Goal: Task Accomplishment & Management: Use online tool/utility

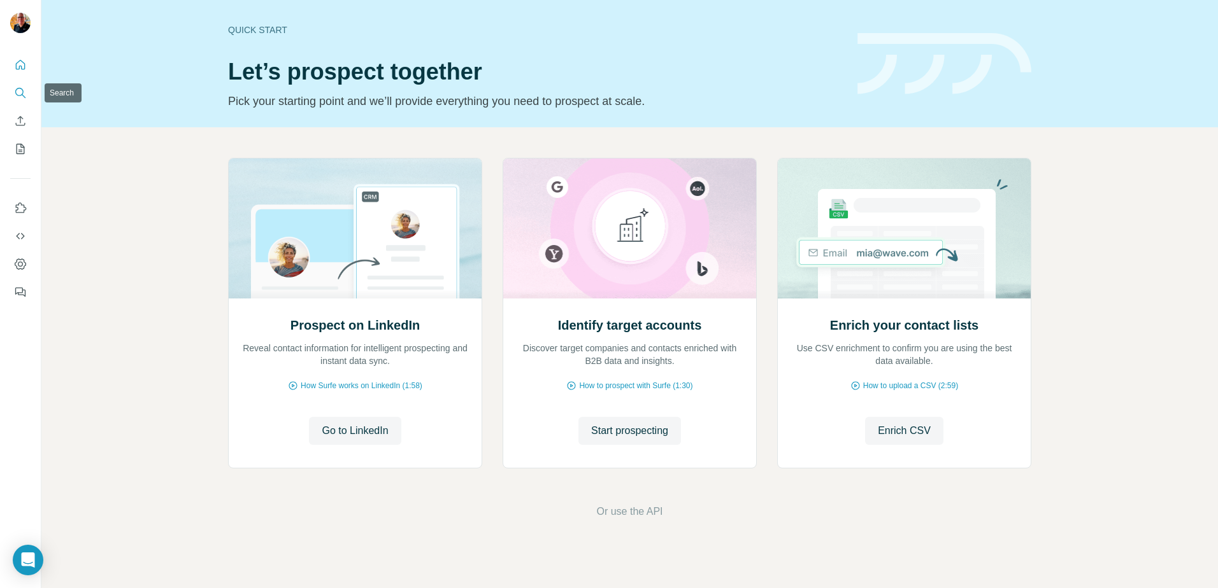
click at [20, 91] on icon "Search" at bounding box center [20, 93] width 13 height 13
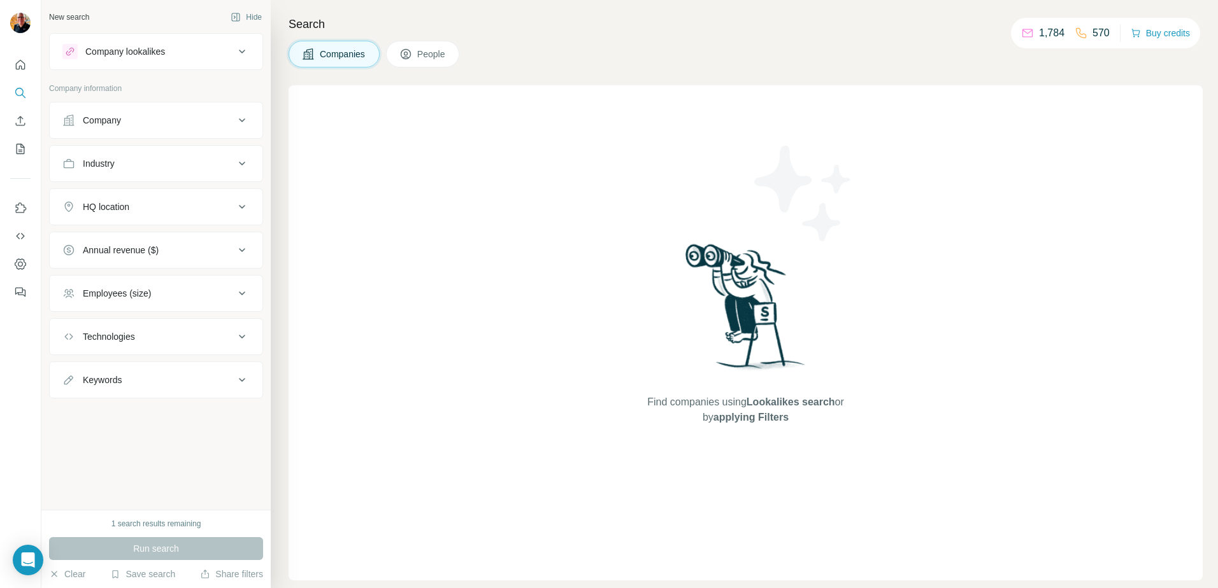
click at [241, 119] on icon at bounding box center [241, 120] width 15 height 15
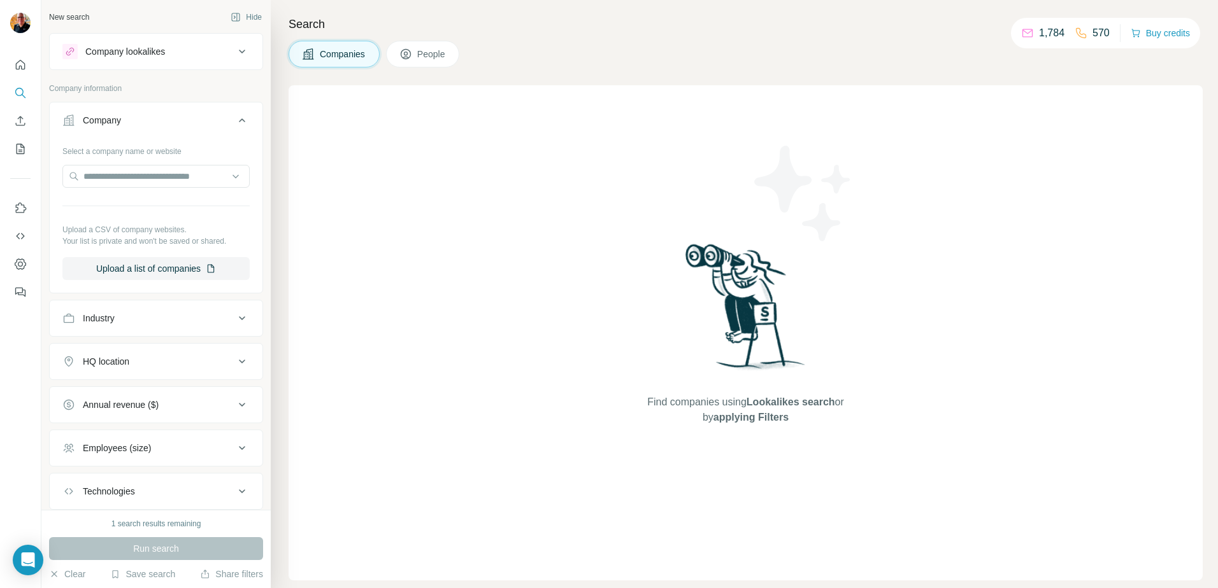
click at [239, 120] on icon at bounding box center [242, 120] width 6 height 4
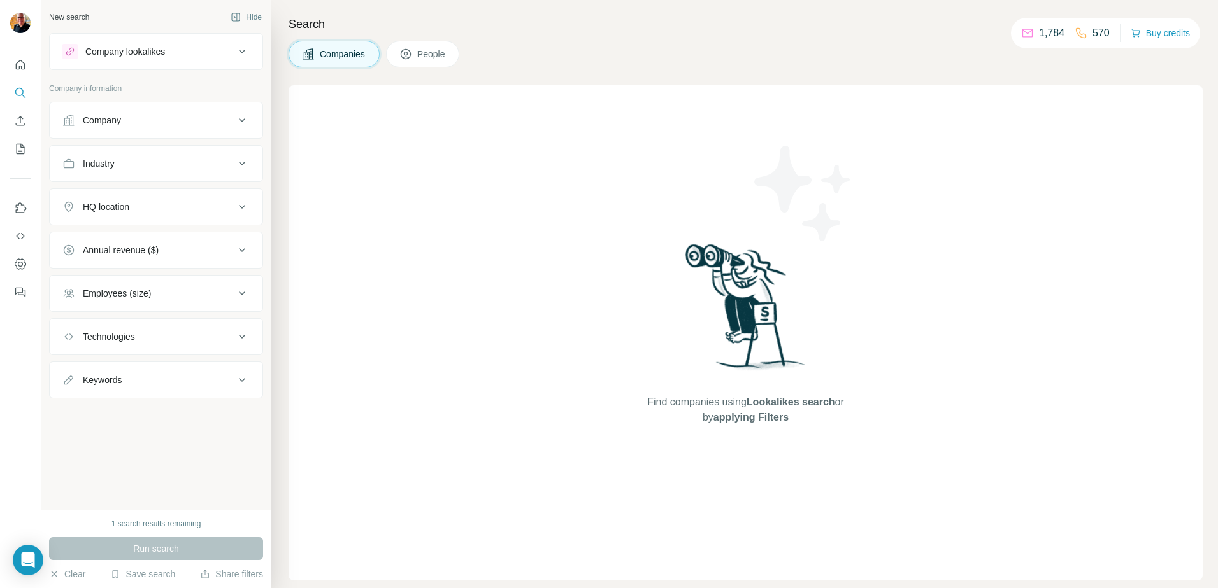
click at [241, 118] on icon at bounding box center [241, 120] width 15 height 15
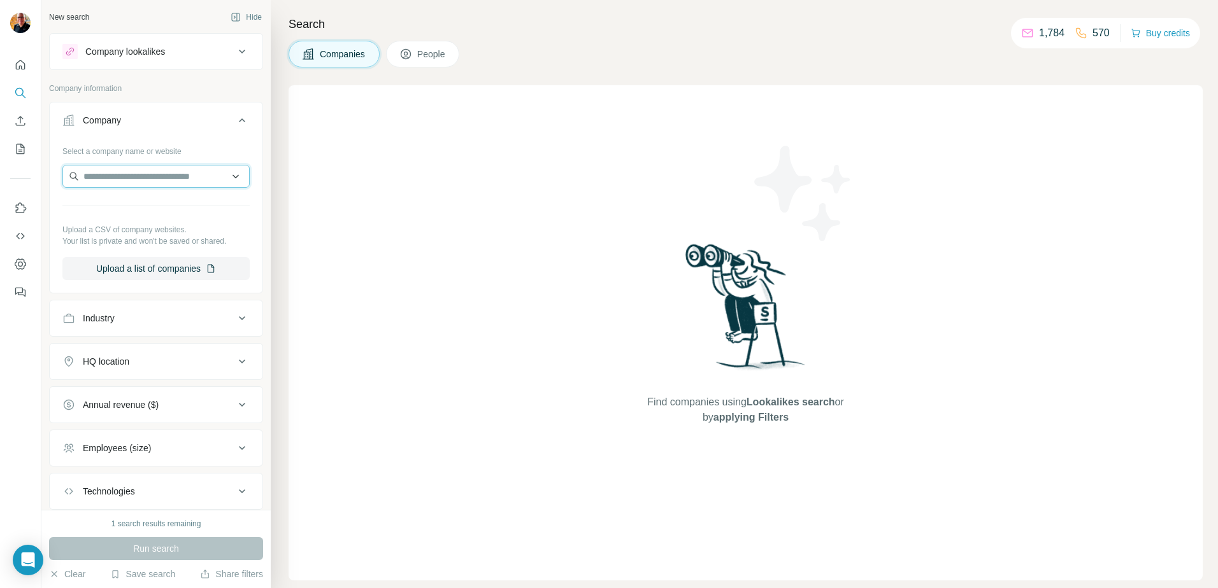
drag, startPoint x: 126, startPoint y: 174, endPoint x: 133, endPoint y: 172, distance: 7.3
click at [128, 173] on input "text" at bounding box center [155, 176] width 187 height 23
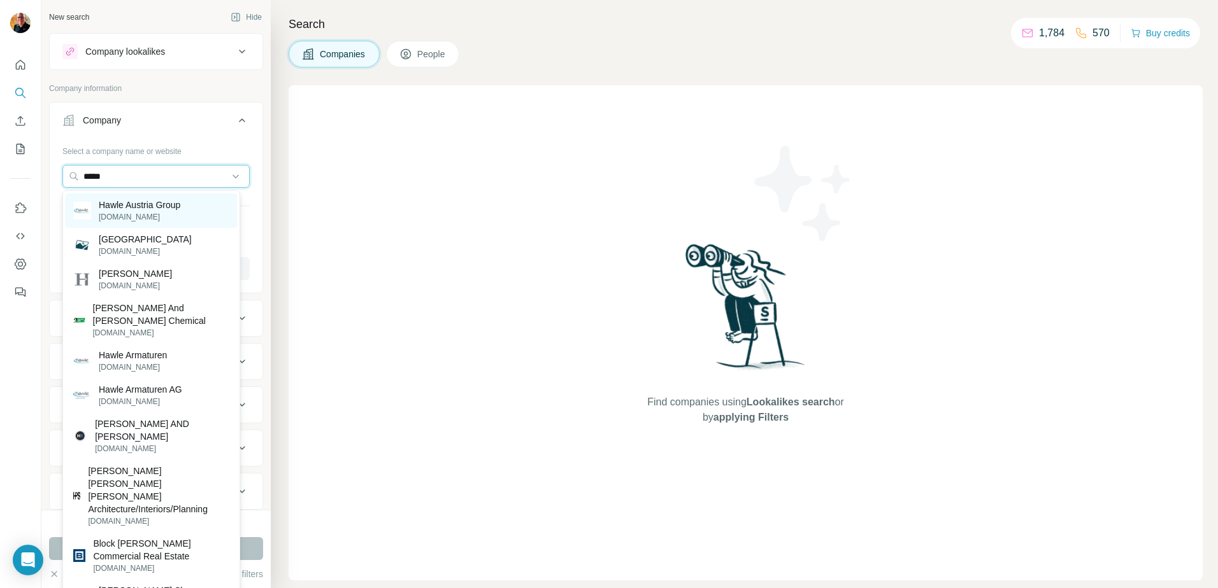
type input "*****"
click at [136, 205] on p "Hawle Austria Group" at bounding box center [140, 205] width 82 height 13
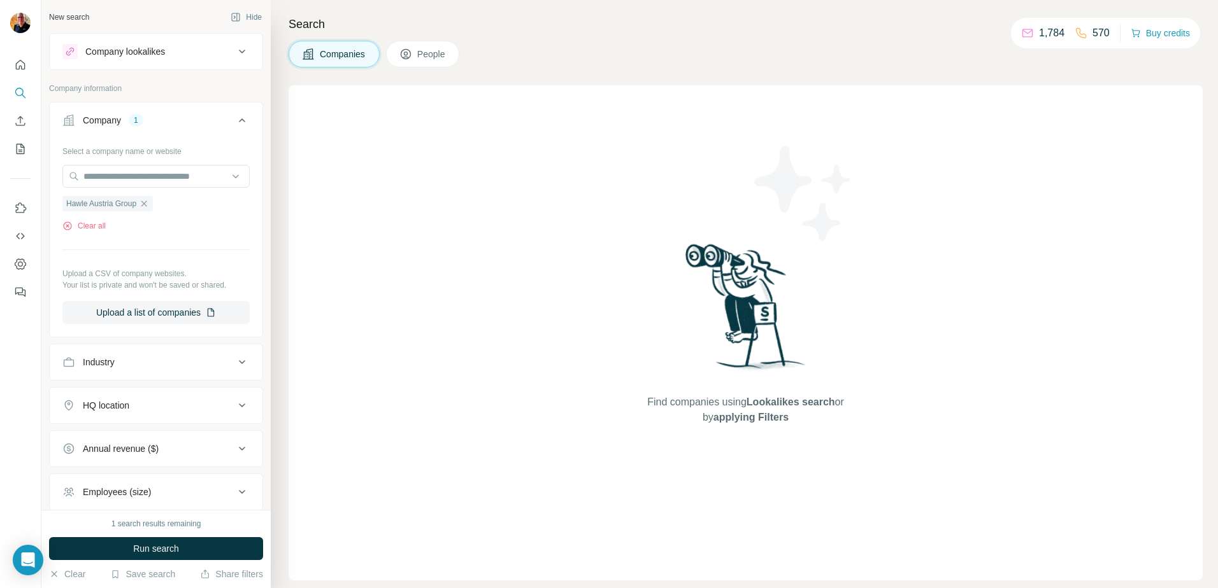
click at [163, 548] on span "Run search" at bounding box center [156, 549] width 46 height 13
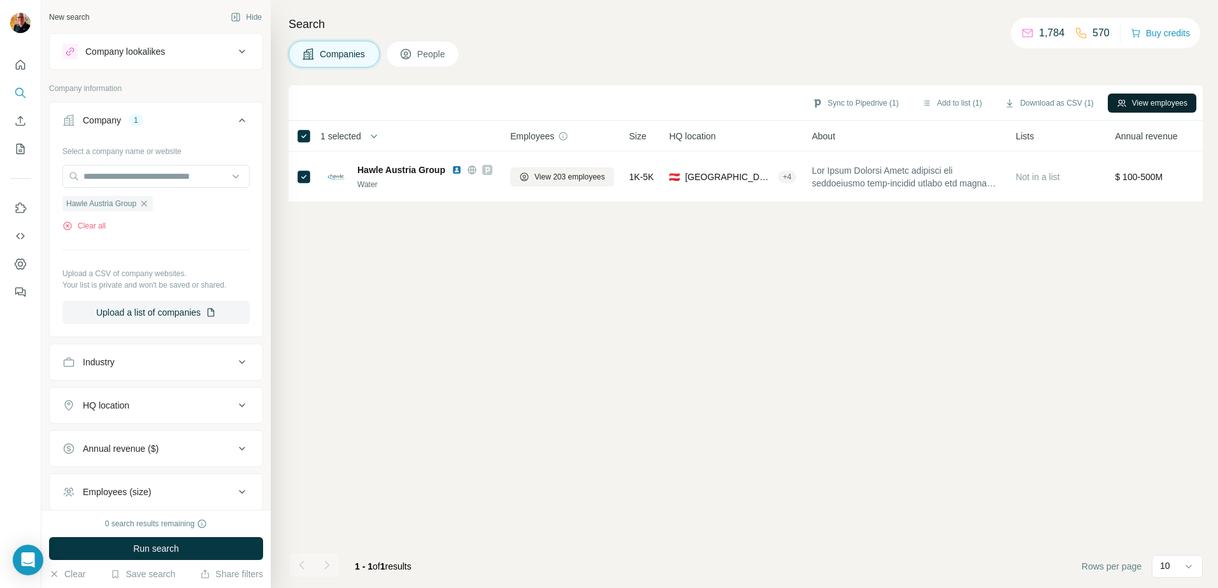
click at [1155, 102] on button "View employees" at bounding box center [1151, 103] width 89 height 19
